Goal: Information Seeking & Learning: Understand process/instructions

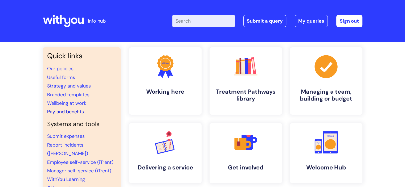
click at [58, 113] on link "Pay and benefits" at bounding box center [65, 112] width 37 height 6
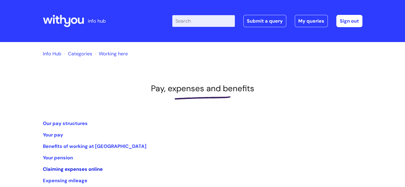
click at [68, 169] on link "Claiming expenses online" at bounding box center [73, 169] width 60 height 6
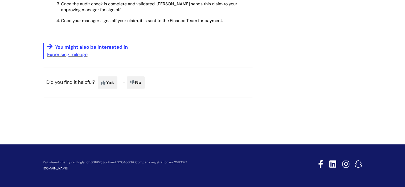
scroll to position [643, 0]
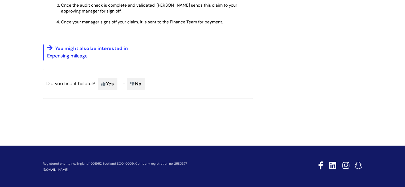
click at [81, 59] on link "Expensing mileage" at bounding box center [67, 56] width 40 height 6
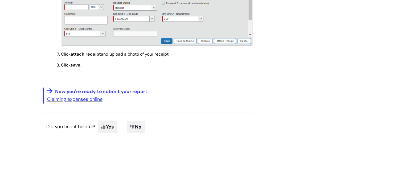
scroll to position [824, 0]
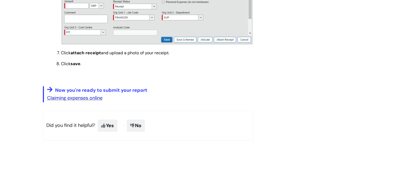
click at [94, 101] on link "Claiming expenses online" at bounding box center [74, 98] width 55 height 6
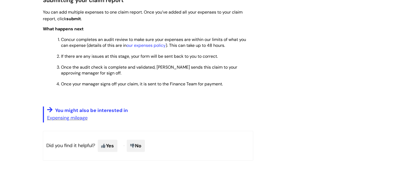
scroll to position [585, 0]
